Goal: Communication & Community: Ask a question

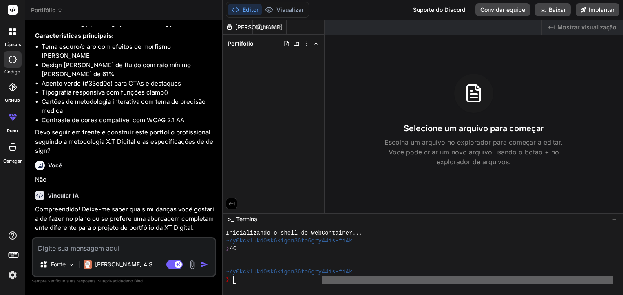
scroll to position [1797, 0]
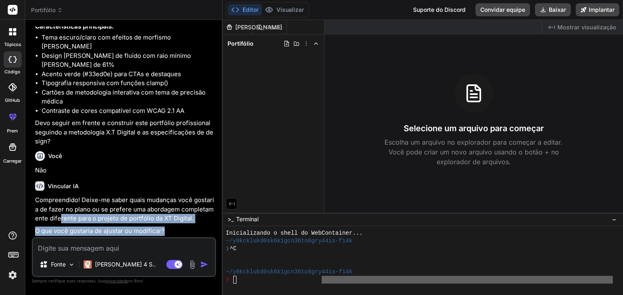
drag, startPoint x: 168, startPoint y: 232, endPoint x: 61, endPoint y: 219, distance: 108.0
click at [61, 219] on div "Compreendido! Deixe-me saber quais mudanças você gostaria de fazer no plano ou …" at bounding box center [124, 216] width 179 height 40
drag, startPoint x: 61, startPoint y: 219, endPoint x: 103, endPoint y: 247, distance: 50.3
click at [103, 247] on textarea at bounding box center [124, 246] width 182 height 15
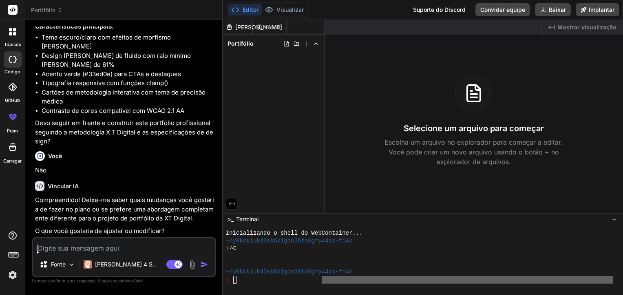
type textarea "n"
type textarea "x"
type textarea "na"
type textarea "x"
type textarea "nad"
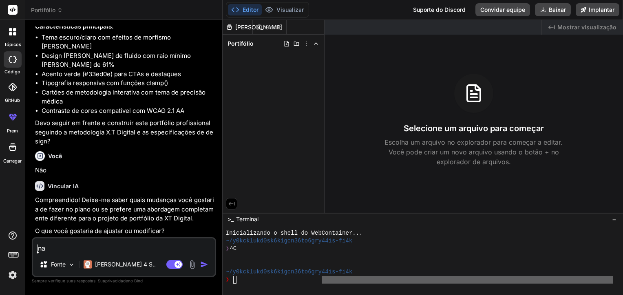
type textarea "x"
type textarea "nada"
type textarea "x"
type textarea "nada,"
type textarea "x"
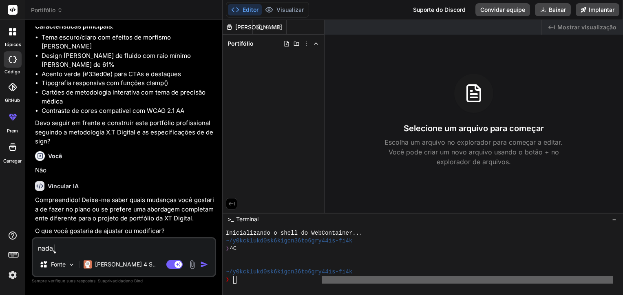
type textarea "nada,"
type textarea "x"
type textarea "nada, q"
type textarea "x"
type textarea "nada, qu"
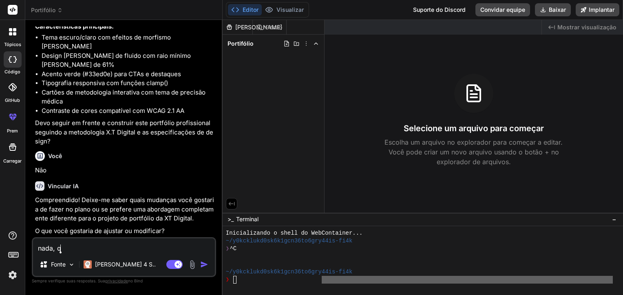
type textarea "x"
type textarea "nada, que"
type textarea "x"
type textarea "nada, quer"
type textarea "x"
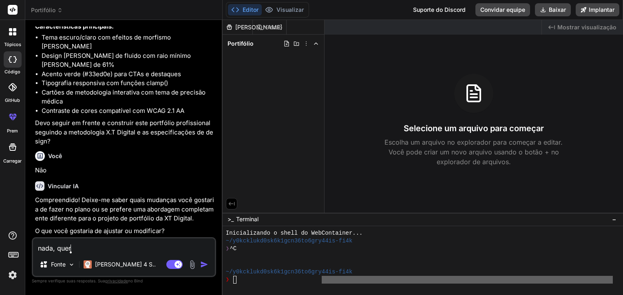
type textarea "nada, quero"
type textarea "x"
type textarea "nada, quero"
type textarea "x"
type textarea "nada, quero e"
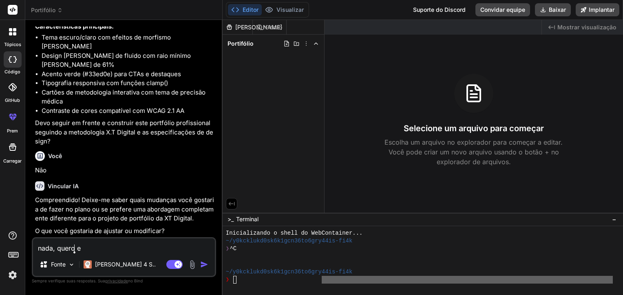
type textarea "x"
type textarea "nada, quero el"
type textarea "x"
type textarea "nada, quero ele"
type textarea "x"
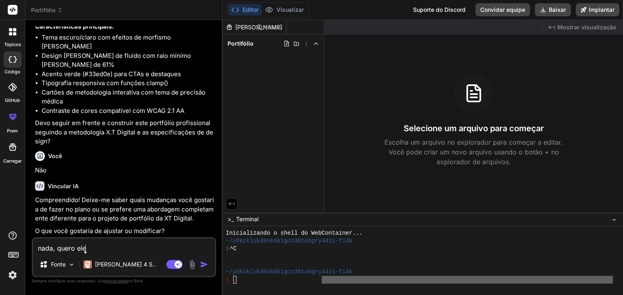
type textarea "nada, quero ele"
type textarea "x"
type textarea "nada, quero ele a"
type textarea "x"
type textarea "nada, quero ele as"
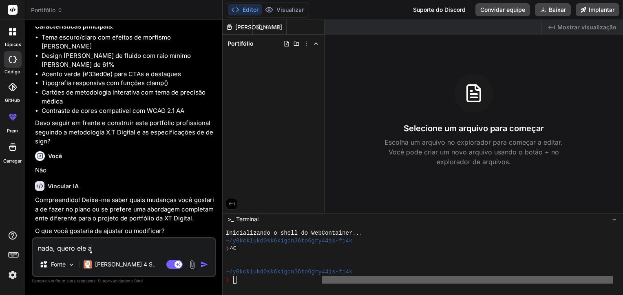
type textarea "x"
type textarea "nada, quero ele ass"
type textarea "x"
type textarea "nada, quero ele assi"
type textarea "x"
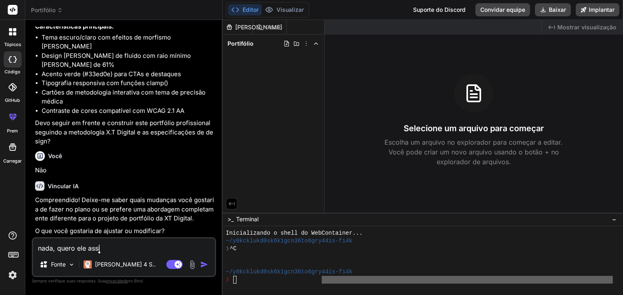
type textarea "nada, quero ele assim"
type textarea "x"
type textarea "nada, quero ele assim"
type textarea "x"
type textarea "nada, quero ele assim m"
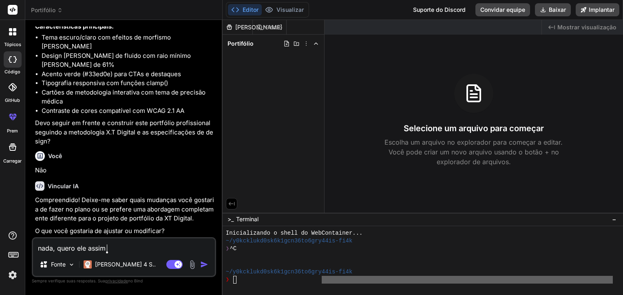
type textarea "x"
type textarea "nada, quero ele assim me"
type textarea "x"
type textarea "nada, quero ele assim mes"
type textarea "x"
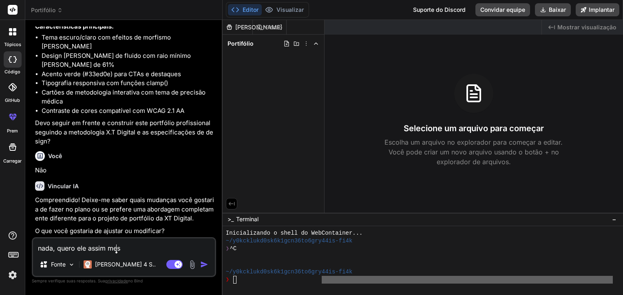
type textarea "nada, quero ele assim mesm"
type textarea "x"
type textarea "nada, quero ele assim mesmo"
type textarea "x"
type textarea "nada, quero ele assim mesmo"
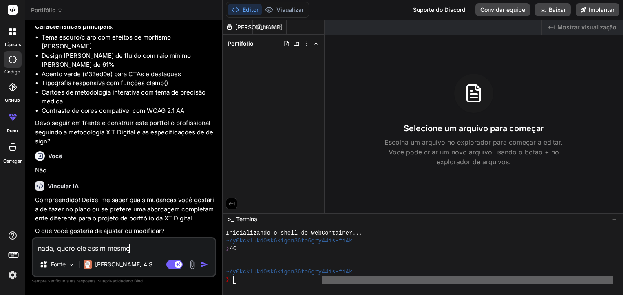
type textarea "x"
type textarea "nada, quero ele assim mesmo e"
type textarea "x"
type textarea "nada, quero ele assim mesmo e"
type textarea "x"
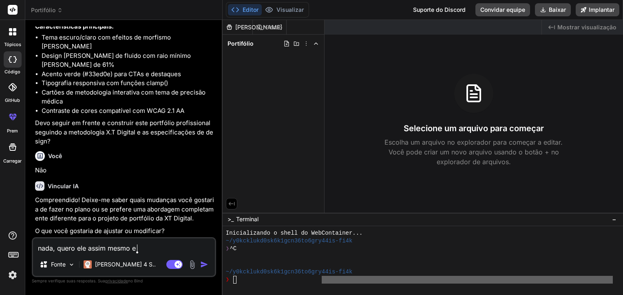
type textarea "nada, quero ele assim mesmo e"
type textarea "x"
type textarea "nada, quero ele assim mesmo"
type textarea "x"
type textarea "nada, quero ele assim mesmo"
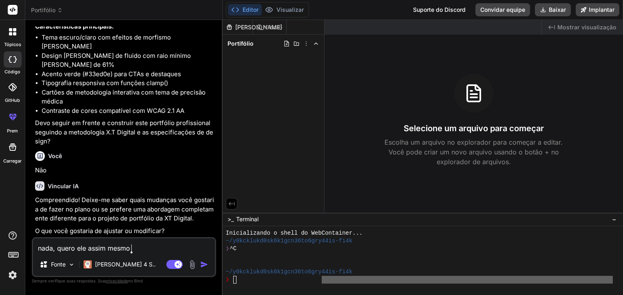
type textarea "x"
type textarea "nada, quero ele assim mesmo,"
type textarea "x"
type textarea "nada, quero ele assim mesmo,"
type textarea "x"
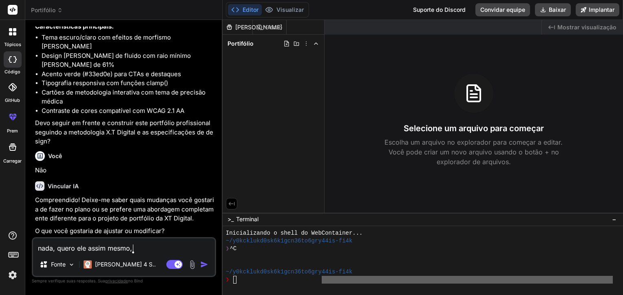
type textarea "nada, quero ele assim mesmo, p"
type textarea "x"
type textarea "nada, quero ele assim mesmo, po"
type textarea "x"
type textarea "nada, quero ele assim mesmo, pod"
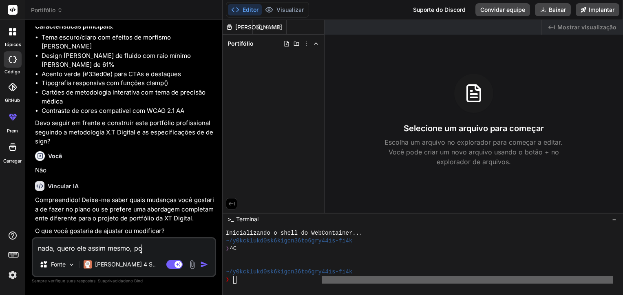
type textarea "x"
type textarea "nada, quero ele assim mesmo, pode"
type textarea "x"
type textarea "nada, quero ele assim mesmo, pode"
type textarea "x"
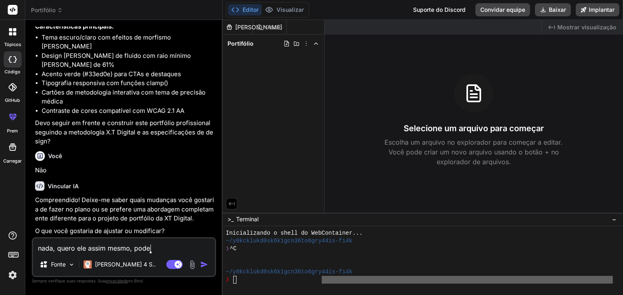
type textarea "nada, quero ele assim mesmo, pode i"
type textarea "x"
type textarea "nada, quero ele assim mesmo, pode in"
type textarea "x"
type textarea "nada, quero ele assim mesmo, pode ini"
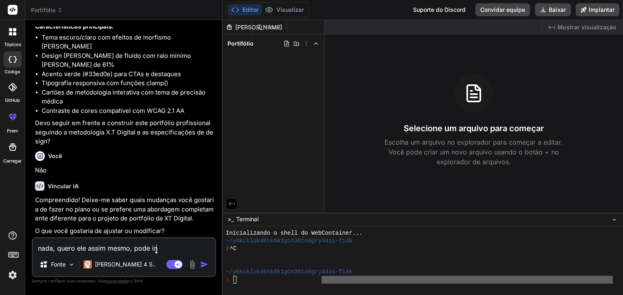
type textarea "x"
type textarea "nada, quero ele assim mesmo, pode inic"
type textarea "x"
type textarea "nada, quero ele assim mesmo, pode inici"
type textarea "x"
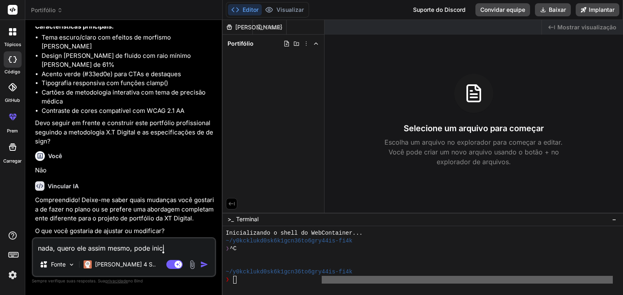
type textarea "nada, quero ele assim mesmo, pode inicia"
type textarea "x"
type textarea "nada, quero ele assim mesmo, pode iniciar"
type textarea "x"
type textarea "nada, quero ele assim mesmo, pode iniciar."
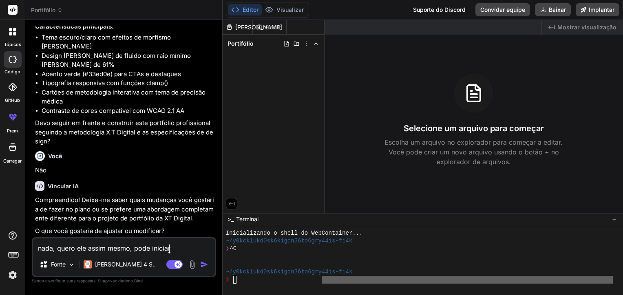
type textarea "x"
type textarea "nada, quero ele assim mesmo, pode iniciar.."
type textarea "x"
type textarea "nada, quero ele assim mesmo, pode iniciar..."
type textarea "x"
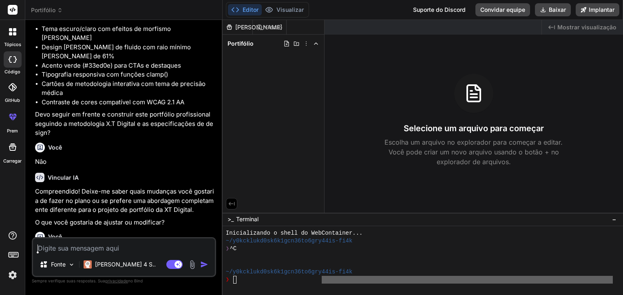
scroll to position [1882, 0]
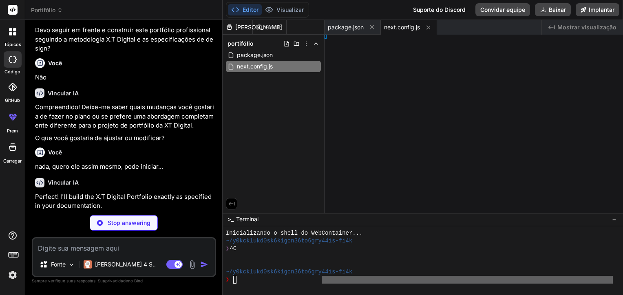
type textarea "x"
type textarea "ins: [], }"
type textarea "x"
type textarea ", }, }"
type textarea "x"
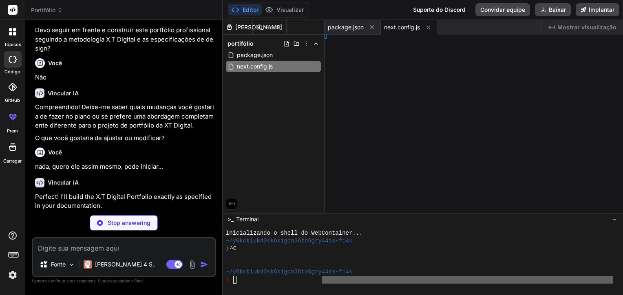
type textarea "s"] }"
type textarea "x"
type textarea "}"
type textarea "x"
type textarea "} }"
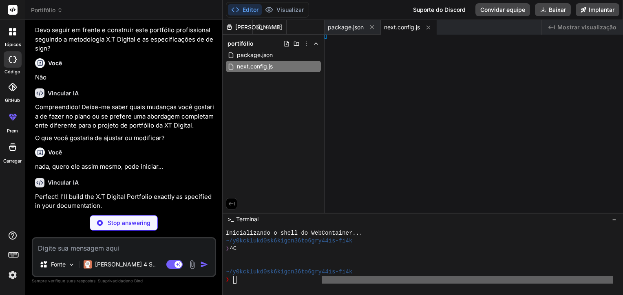
type textarea "x"
type textarea "ntext }"
type textarea "x"
type textarea "}"
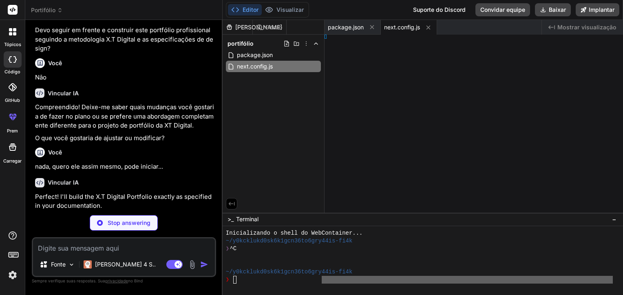
type textarea "x"
type textarea "ent }"
type textarea "x"
type textarea "n> ) }"
type textarea "x"
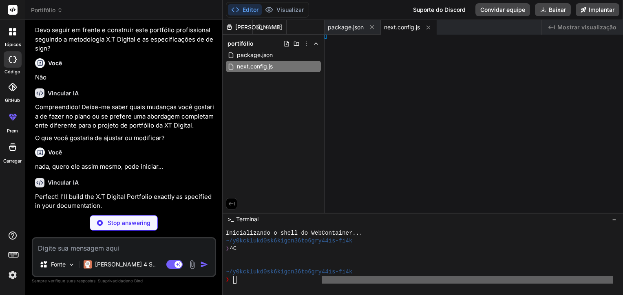
type textarea "x"
type textarea "tion> ) }"
type textarea "x"
type textarea ") }"
type textarea "x"
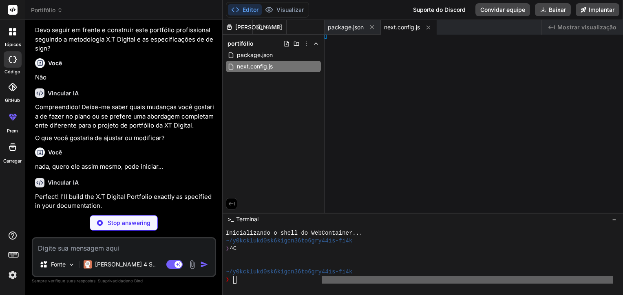
type textarea ") }"
type textarea "x"
type textarea ") }"
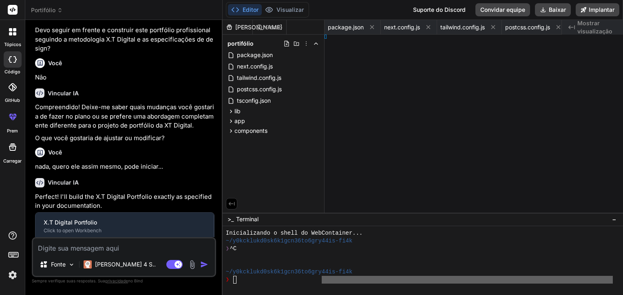
type textarea "x"
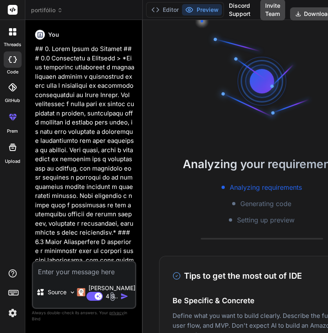
type textarea "x"
